Goal: Information Seeking & Learning: Learn about a topic

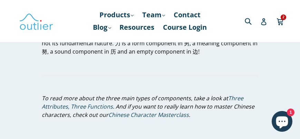
scroll to position [1213, 0]
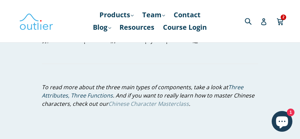
click at [146, 100] on link "Chinese Character Masterclass" at bounding box center [148, 104] width 80 height 8
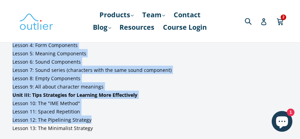
scroll to position [552, 0]
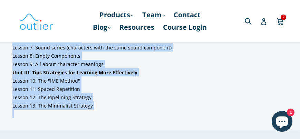
drag, startPoint x: 11, startPoint y: 75, endPoint x: 153, endPoint y: 118, distance: 148.1
click at [153, 118] on div "Unit I: Intro and Foundations Lesson 0: Intro to the course/what to expect Less…" at bounding box center [150, 35] width 300 height 190
copy div "Unit I: Intro and Foundations Lesson 0: Intro to the course/what to expect Less…"
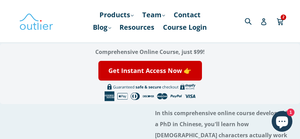
scroll to position [0, 0]
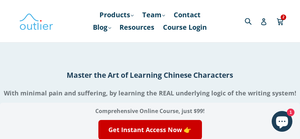
drag, startPoint x: 60, startPoint y: 70, endPoint x: 263, endPoint y: 77, distance: 203.0
click at [263, 77] on h1 "Master the Art of Learning Chinese Characters" at bounding box center [150, 75] width 300 height 10
copy h1 "Master the Art of Learning Chinese Characters"
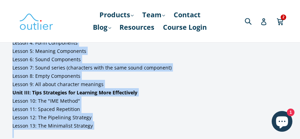
scroll to position [552, 0]
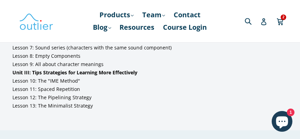
click at [279, 76] on li "Unit III: Tips Strategies for Learning More Effectively Lesson 10: The "IME Met…" at bounding box center [149, 76] width 275 height 17
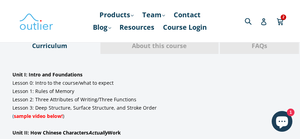
scroll to position [414, 0]
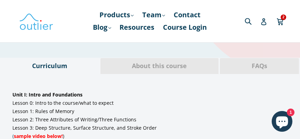
click at [221, 129] on li "Lesson 3: Deep Structure , Surface Structure, and Stroke Order" at bounding box center [149, 127] width 275 height 8
click at [200, 130] on li "Lesson 3: Deep Structure , Surface Structure, and Stroke Order" at bounding box center [149, 127] width 275 height 8
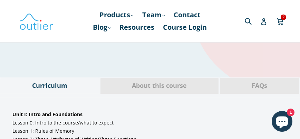
scroll to position [394, 0]
click at [184, 120] on li "Lesson 0: Intro to the course/what to expect" at bounding box center [149, 122] width 275 height 8
click at [149, 90] on span "About this course" at bounding box center [160, 85] width 108 height 9
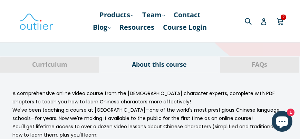
scroll to position [414, 0]
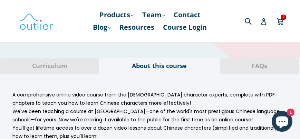
click at [266, 67] on span "FAQs" at bounding box center [259, 65] width 69 height 9
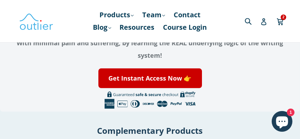
scroll to position [1715, 0]
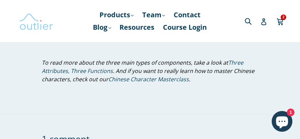
scroll to position [1213, 0]
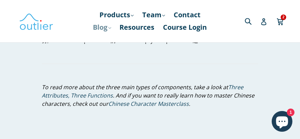
click at [97, 28] on link "Blog .cls-1{fill:#231f20} expand" at bounding box center [102, 27] width 25 height 12
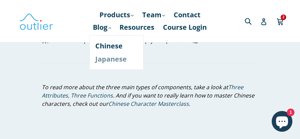
click at [108, 58] on link "Japanese" at bounding box center [117, 58] width 42 height 13
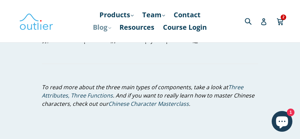
click at [94, 25] on link "Blog .cls-1{fill:#231f20} expand" at bounding box center [102, 27] width 25 height 12
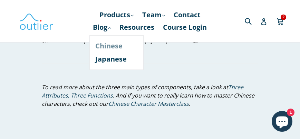
click at [104, 48] on link "Chinese" at bounding box center [117, 45] width 42 height 13
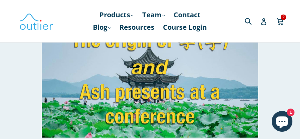
scroll to position [927, 0]
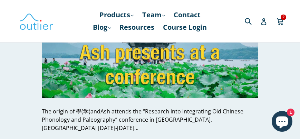
click at [112, 107] on div "The origin of 學(学)andAsh attends the “Research into Integrating Old Chinese Pho…" at bounding box center [150, 119] width 216 height 25
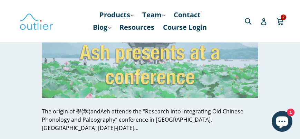
click at [125, 56] on img at bounding box center [150, 37] width 216 height 122
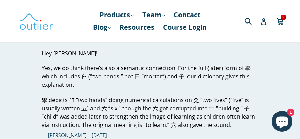
scroll to position [2209, 0]
